Goal: Task Accomplishment & Management: Use online tool/utility

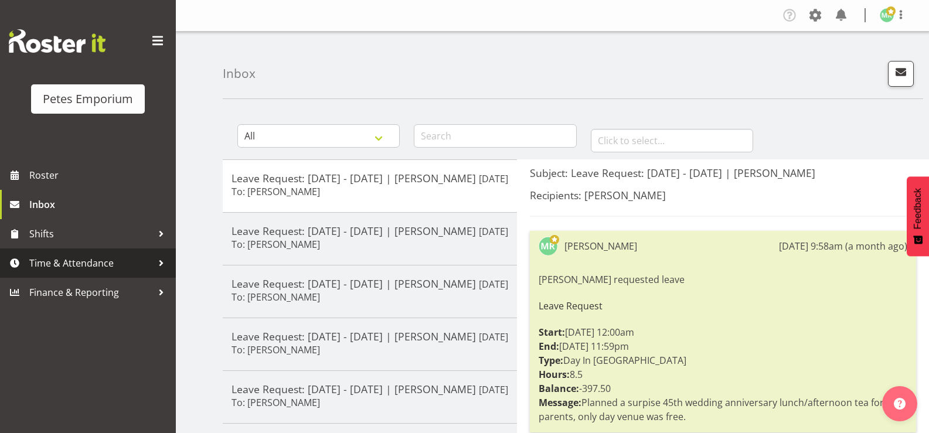
click at [60, 267] on span "Time & Attendance" at bounding box center [90, 263] width 123 height 18
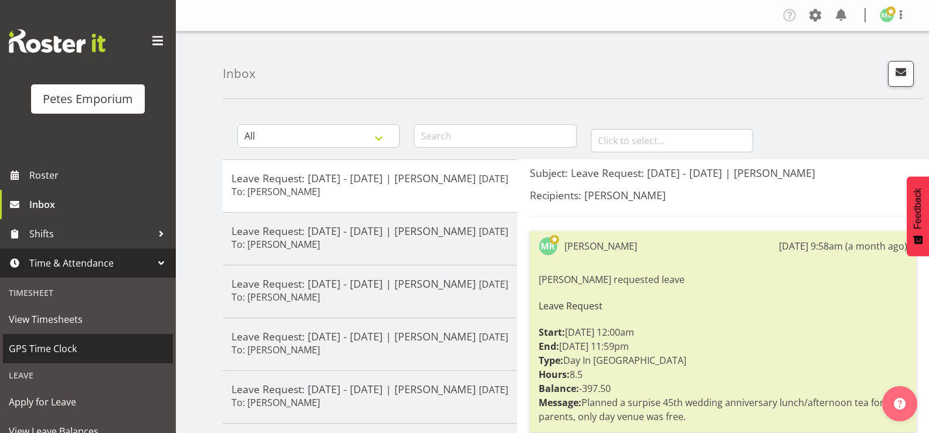
click at [64, 349] on span "GPS Time Clock" at bounding box center [88, 349] width 158 height 18
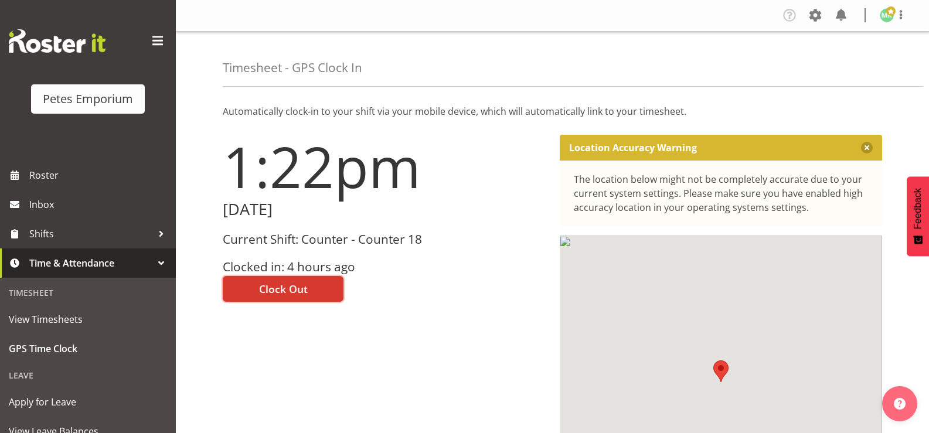
drag, startPoint x: 295, startPoint y: 296, endPoint x: 282, endPoint y: 284, distance: 18.2
click at [296, 296] on span "Clock Out" at bounding box center [283, 288] width 49 height 15
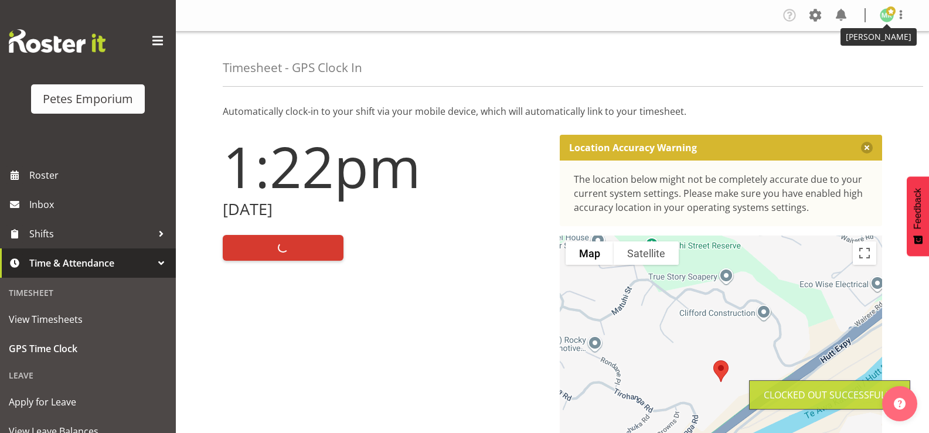
click at [886, 19] on img at bounding box center [887, 15] width 14 height 14
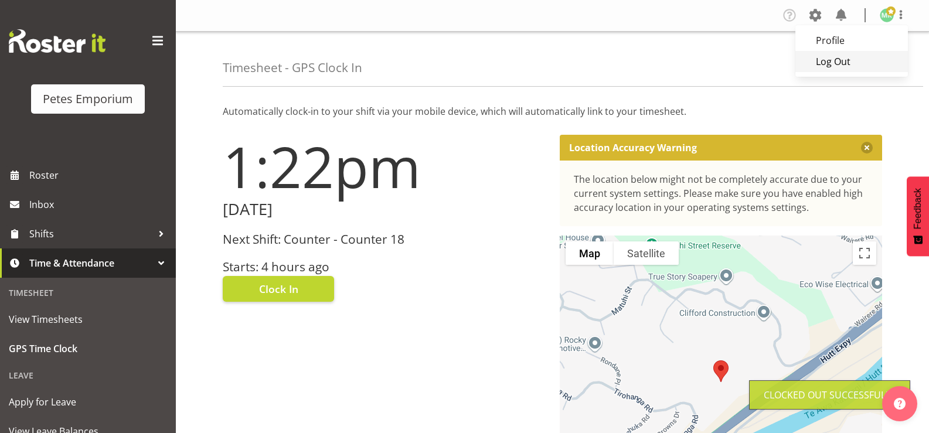
click at [856, 62] on link "Log Out" at bounding box center [851, 61] width 113 height 21
